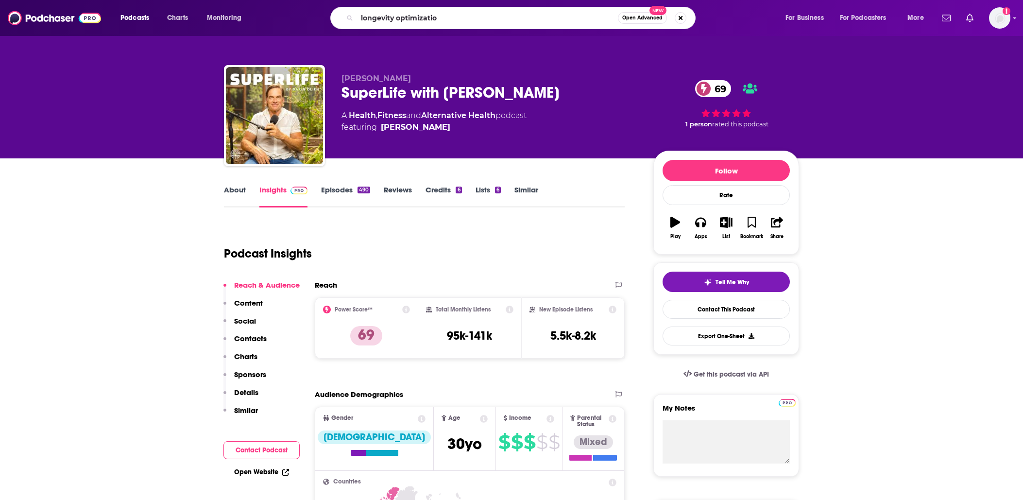
type input "longevity optimization"
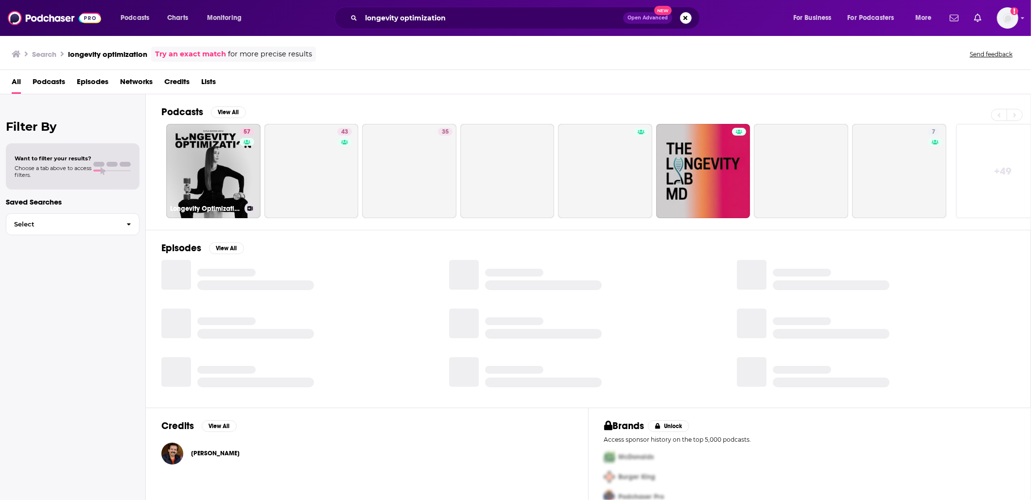
click at [199, 163] on link "57 Longevity Optimization with [PERSON_NAME]" at bounding box center [213, 171] width 94 height 94
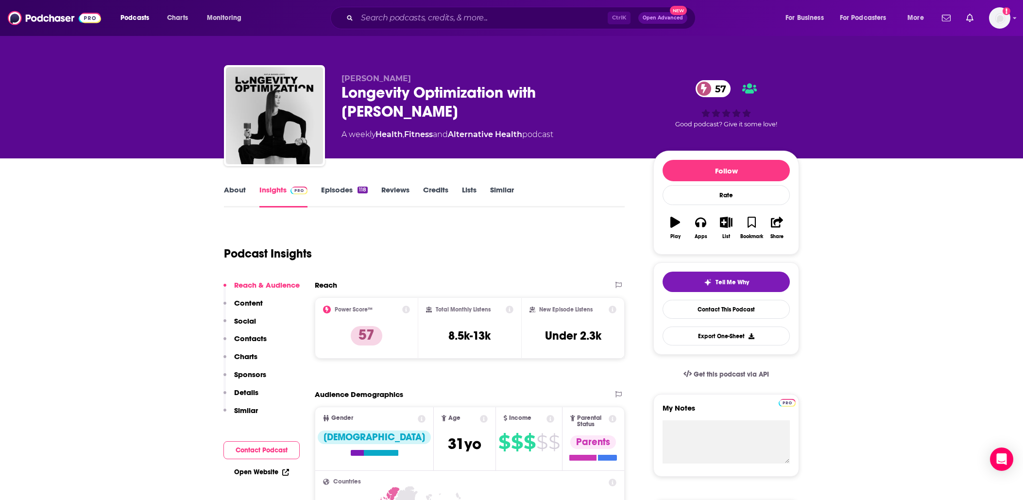
drag, startPoint x: 908, startPoint y: 182, endPoint x: 371, endPoint y: 305, distance: 550.2
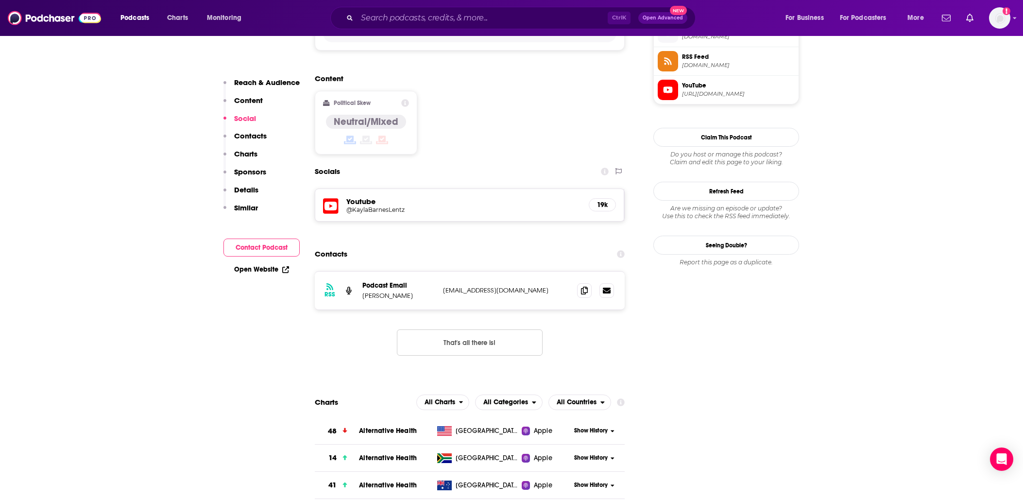
scroll to position [583, 0]
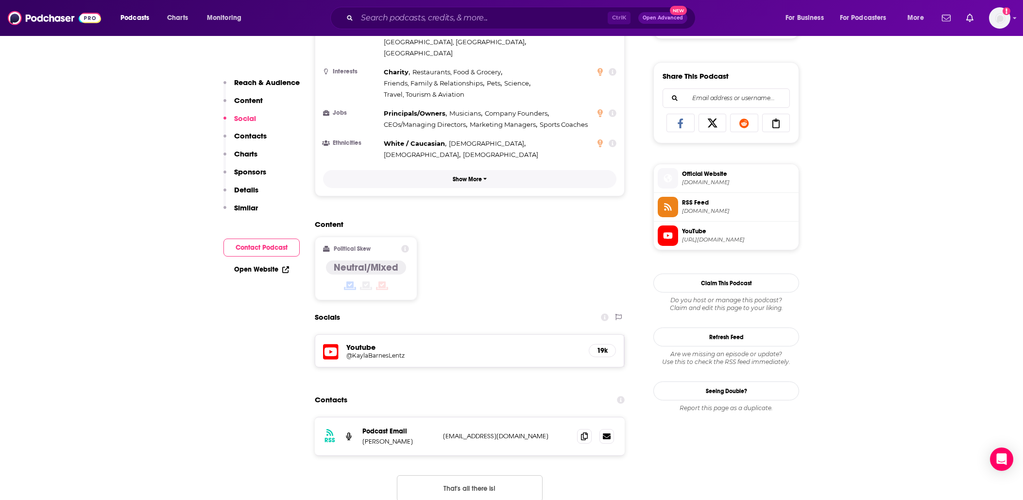
click at [469, 176] on p "Show More" at bounding box center [467, 179] width 29 height 7
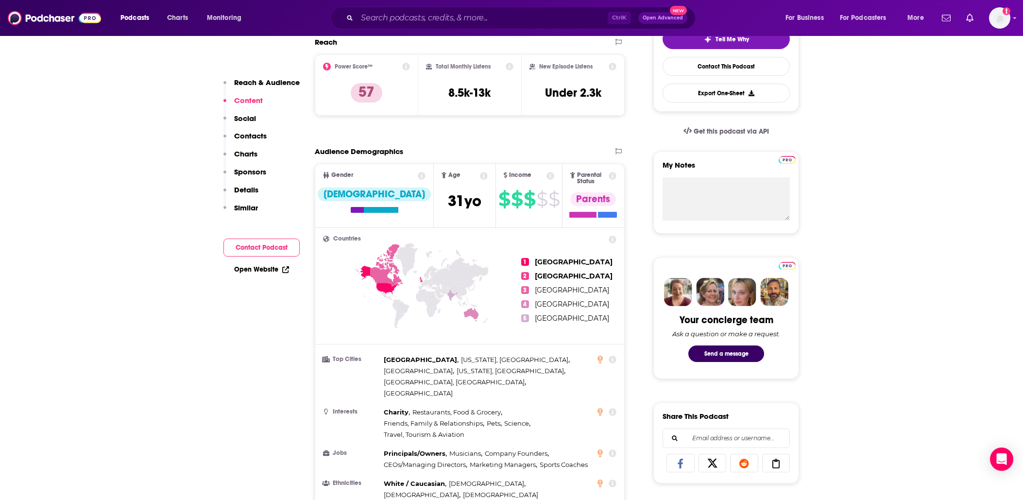
scroll to position [194, 0]
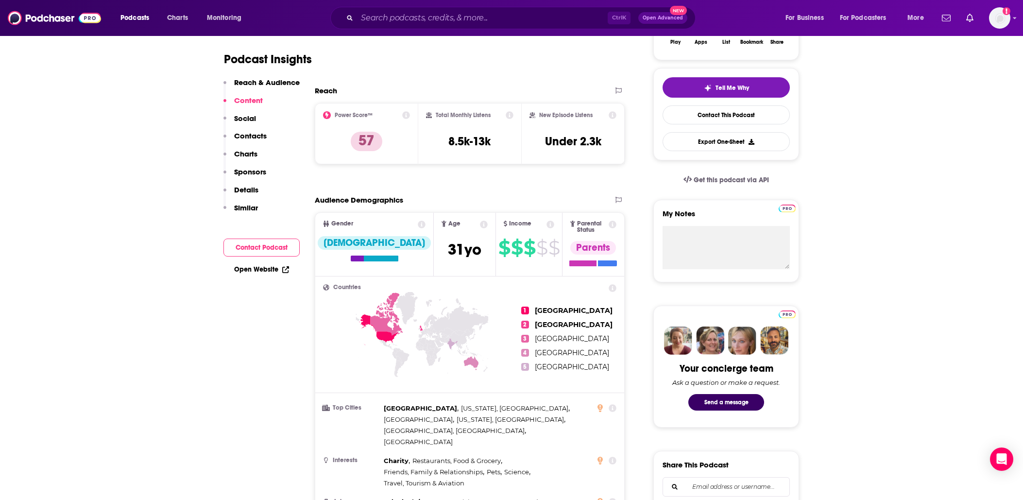
click at [510, 114] on icon at bounding box center [510, 115] width 8 height 8
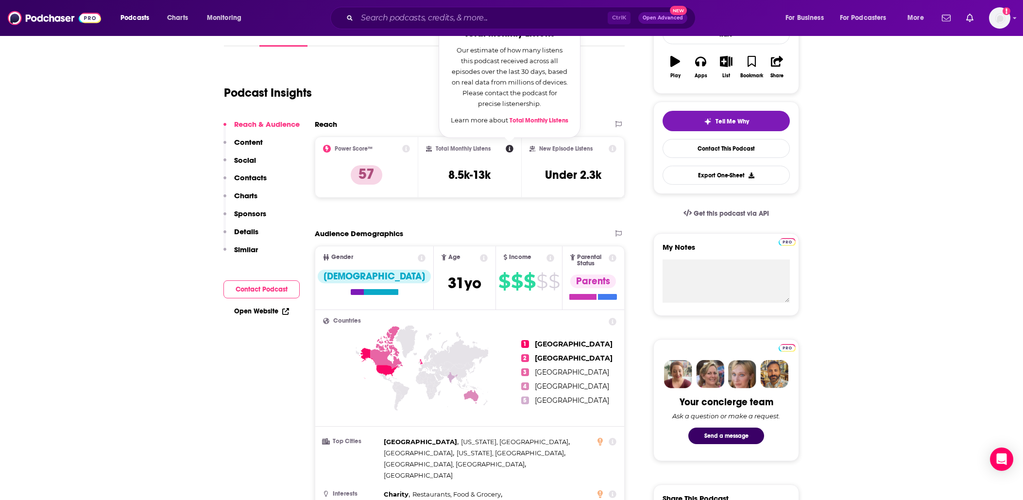
scroll to position [146, 0]
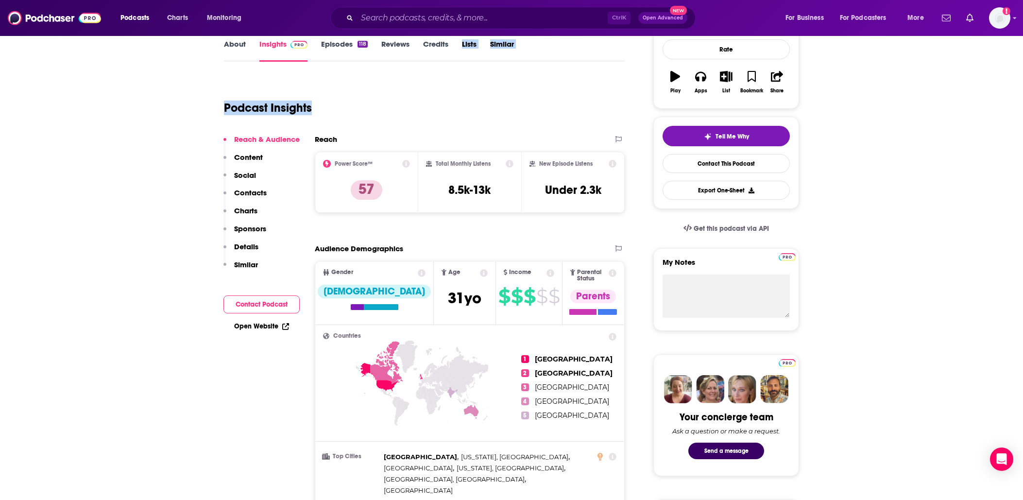
drag, startPoint x: 456, startPoint y: 69, endPoint x: 532, endPoint y: 126, distance: 95.0
click at [512, 161] on icon at bounding box center [510, 164] width 8 height 8
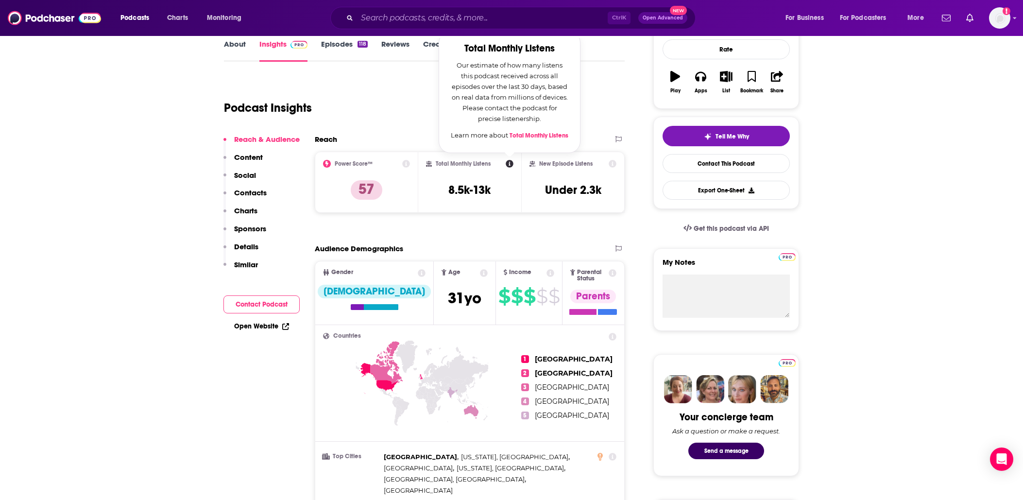
click at [562, 133] on link "Total Monthly Listens" at bounding box center [539, 136] width 59 height 8
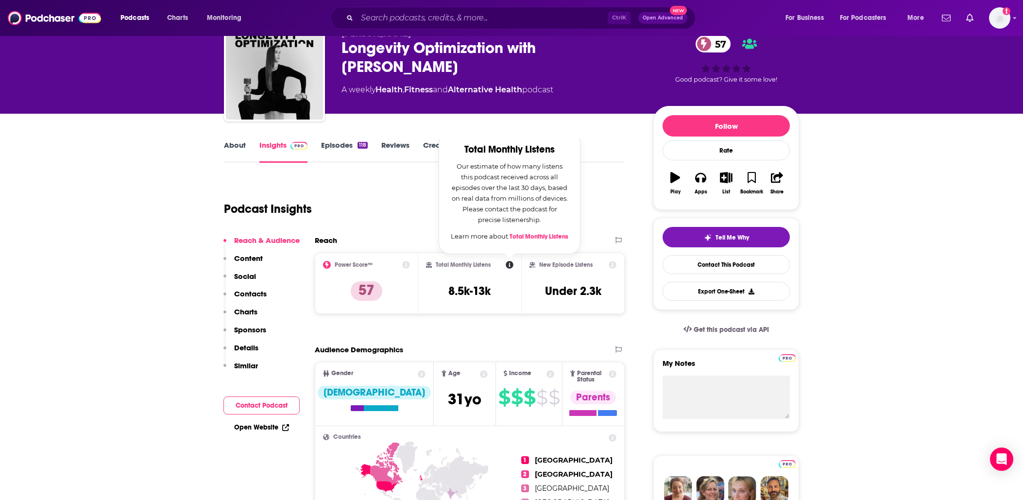
scroll to position [0, 0]
